Goal: Task Accomplishment & Management: Manage account settings

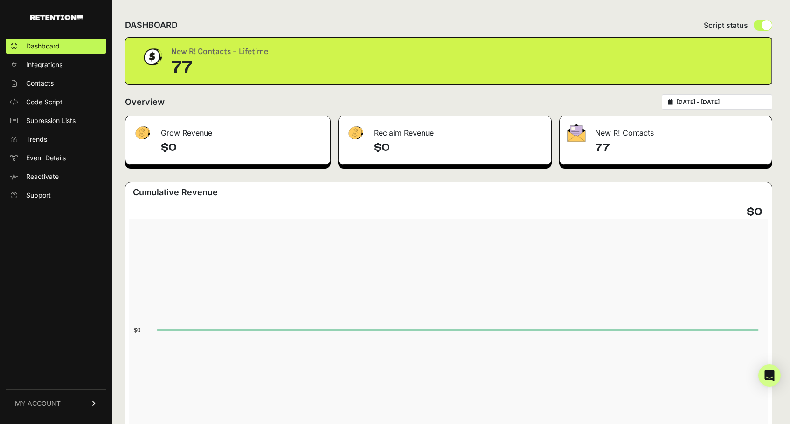
click at [51, 402] on span "MY ACCOUNT" at bounding box center [38, 403] width 46 height 9
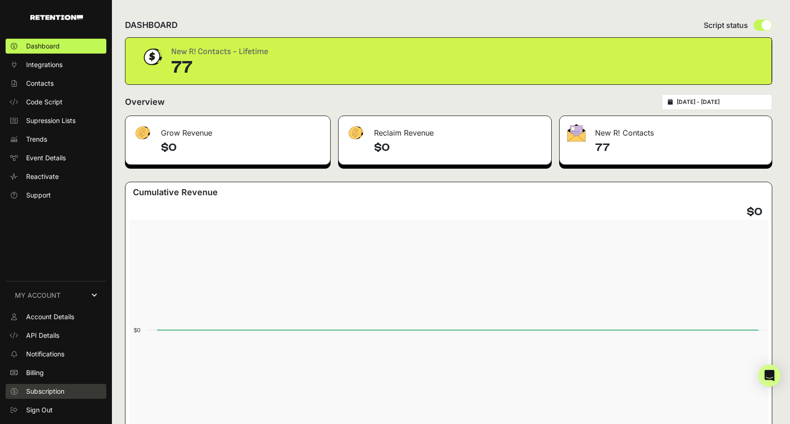
click at [55, 392] on span "Subscription" at bounding box center [45, 391] width 38 height 9
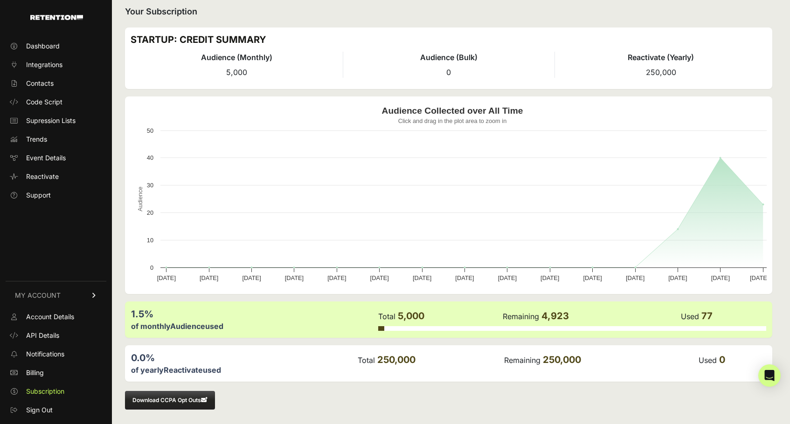
scroll to position [10, 0]
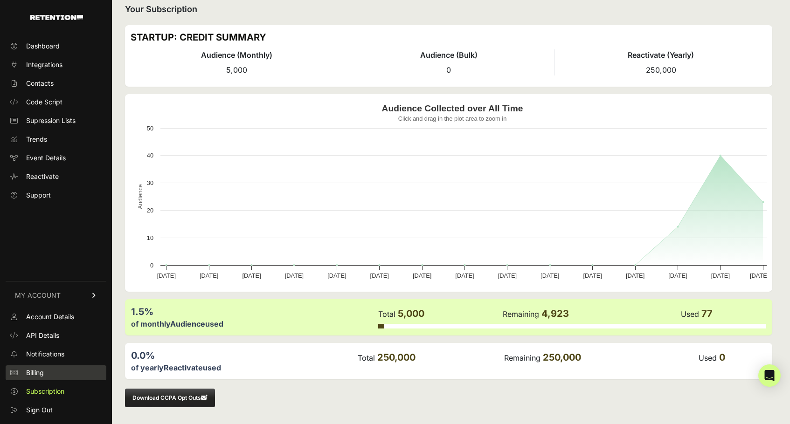
click at [38, 372] on span "Billing" at bounding box center [35, 372] width 18 height 9
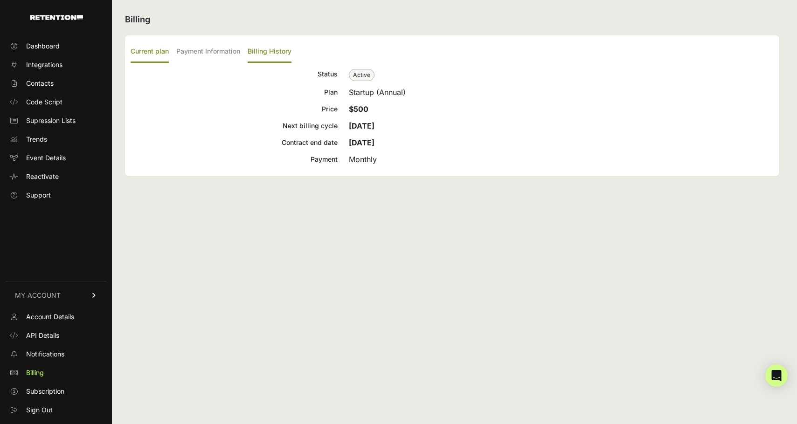
click at [271, 48] on label "Billing History" at bounding box center [270, 52] width 44 height 22
click at [0, 0] on input "Billing History" at bounding box center [0, 0] width 0 height 0
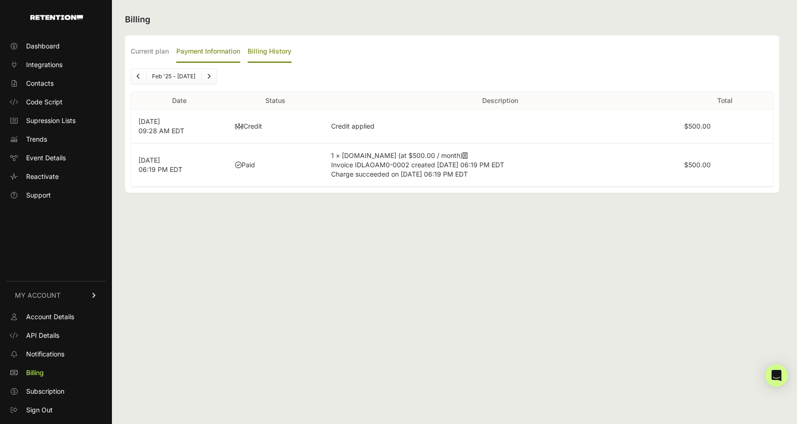
click at [208, 52] on label "Payment Information" at bounding box center [208, 52] width 64 height 22
click at [0, 0] on input "Payment Information" at bounding box center [0, 0] width 0 height 0
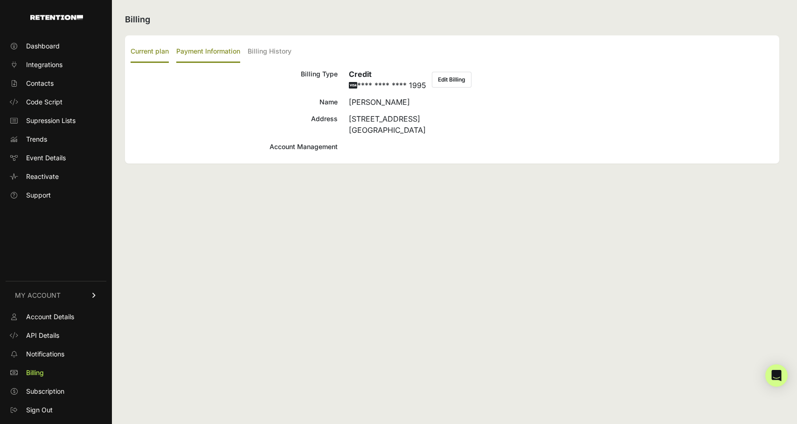
click at [151, 49] on label "Current plan" at bounding box center [150, 52] width 38 height 22
click at [0, 0] on input "Current plan" at bounding box center [0, 0] width 0 height 0
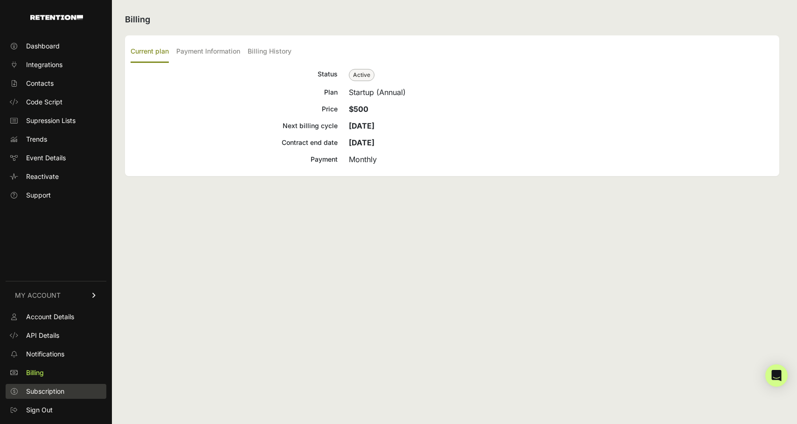
click at [49, 385] on link "Subscription" at bounding box center [56, 391] width 101 height 15
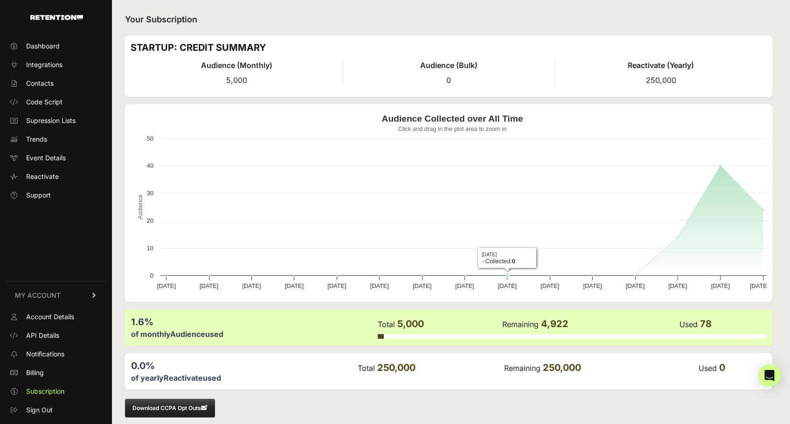
scroll to position [10, 0]
